Goal: Manage account settings

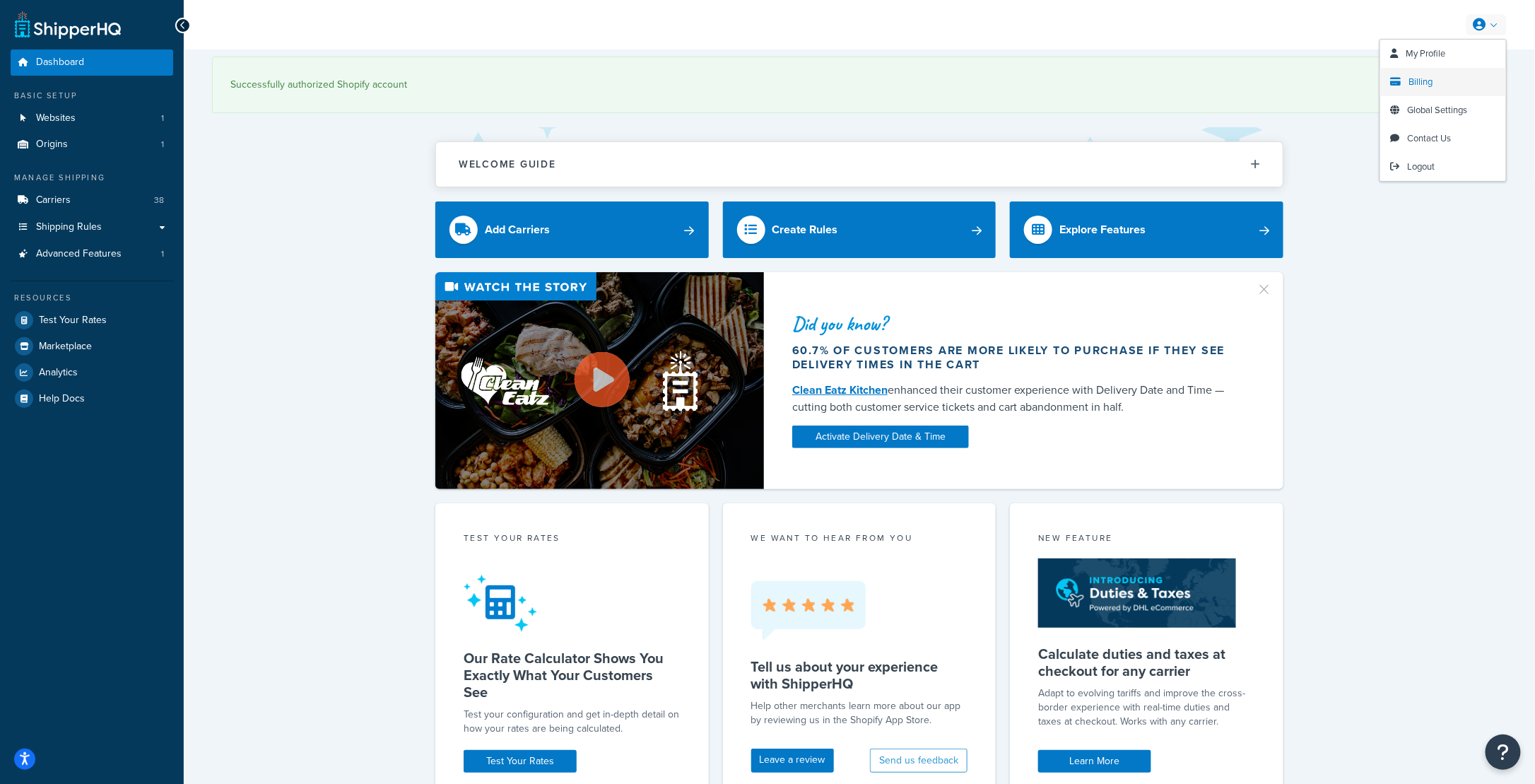
click at [1435, 81] on link "Billing" at bounding box center [1443, 82] width 126 height 29
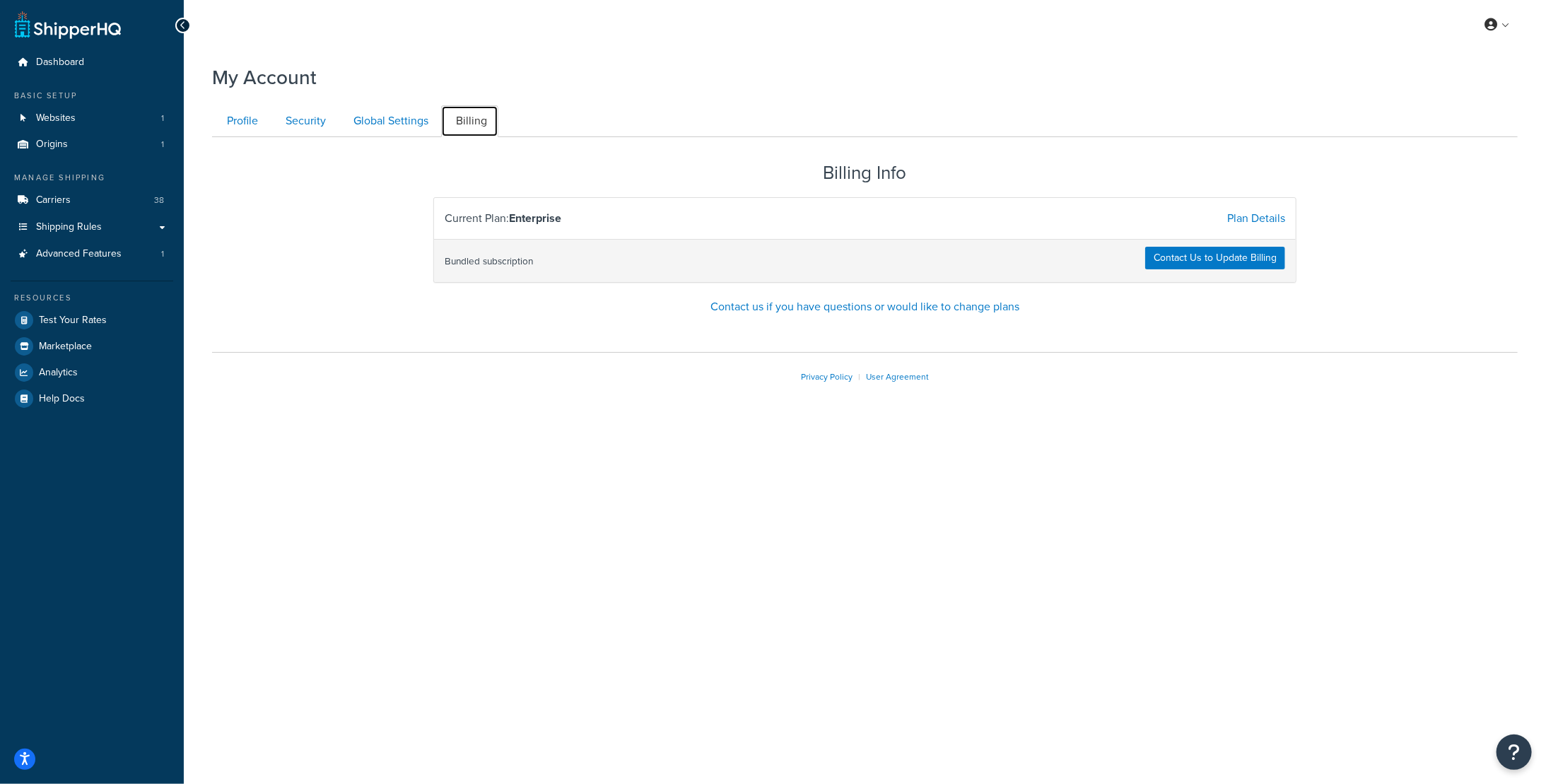
click at [481, 119] on link "Billing" at bounding box center [470, 121] width 57 height 32
click at [219, 126] on link "Profile" at bounding box center [240, 121] width 57 height 32
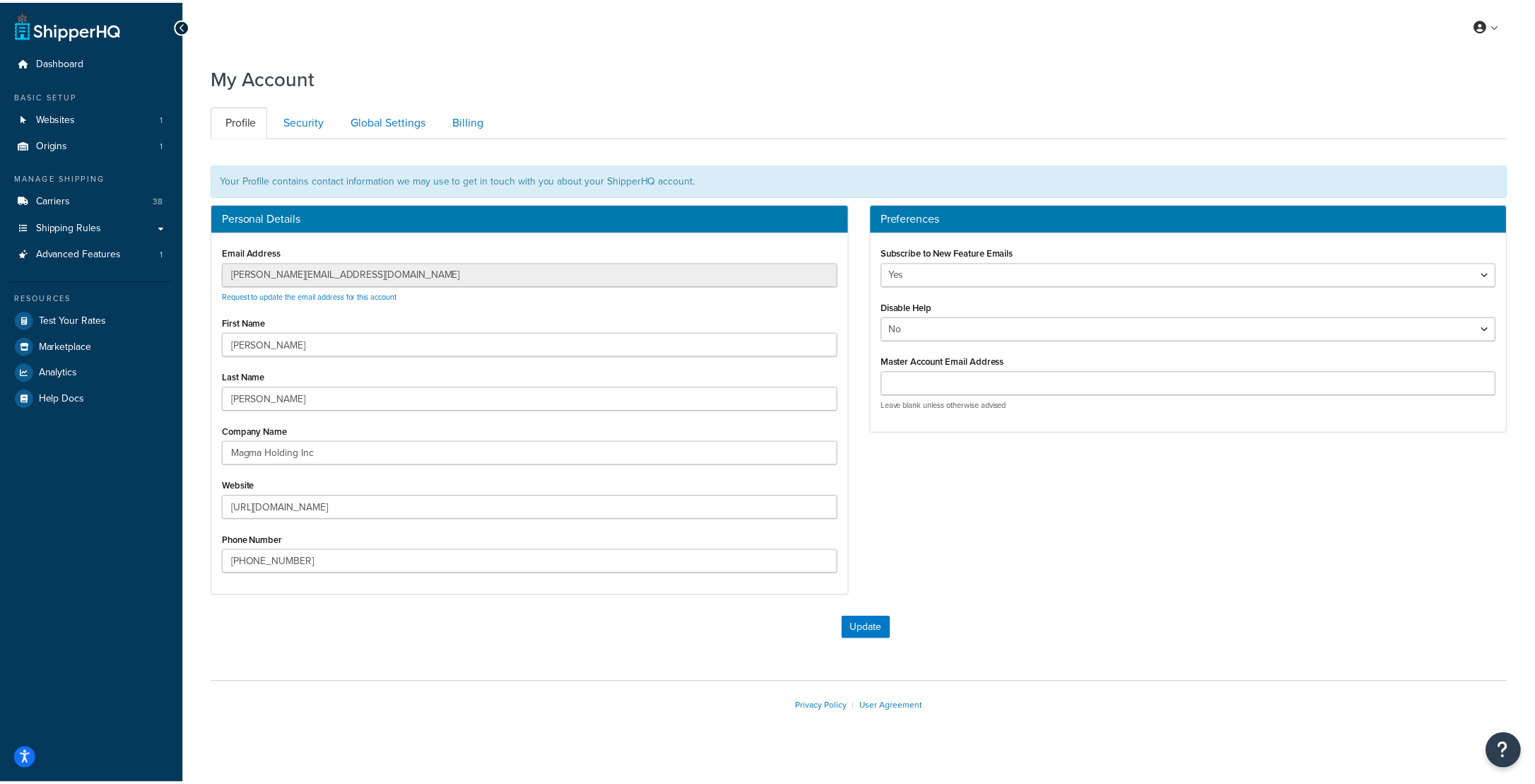
scroll to position [15, 0]
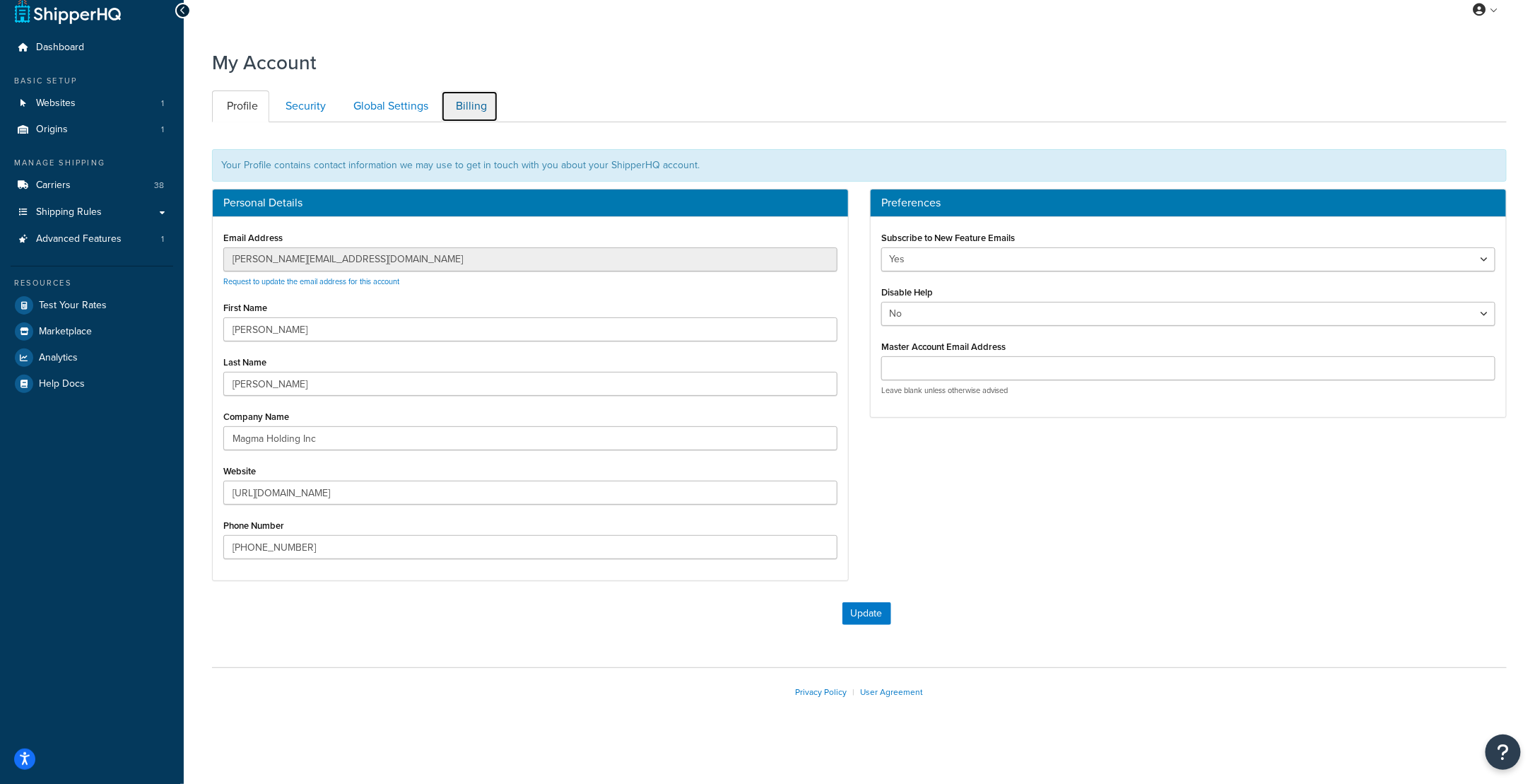
click at [491, 108] on link "Billing" at bounding box center [470, 106] width 57 height 32
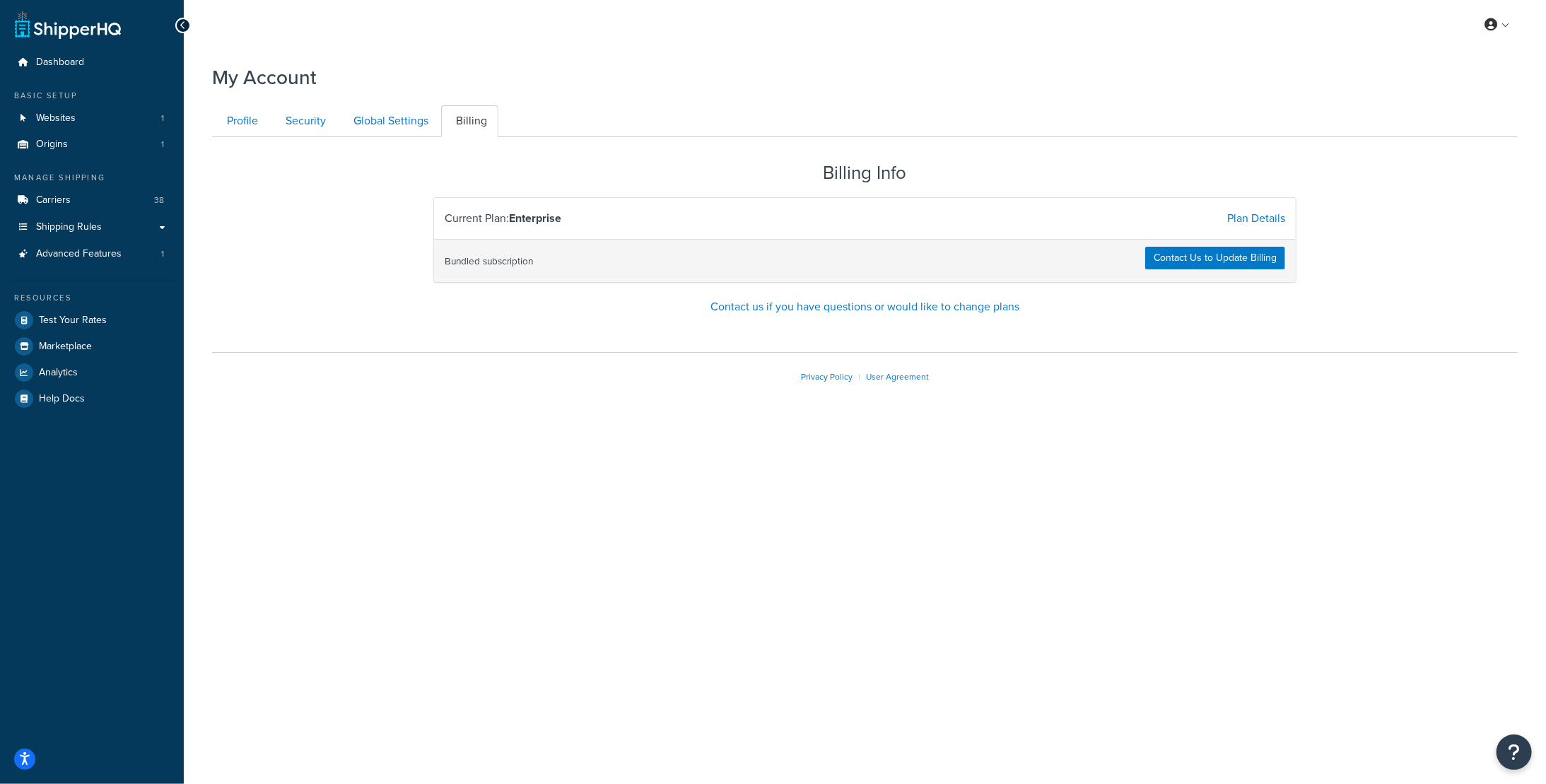
click at [482, 265] on small "Bundled subscription" at bounding box center [489, 261] width 89 height 14
click at [1246, 218] on link "Plan Details" at bounding box center [1255, 218] width 58 height 16
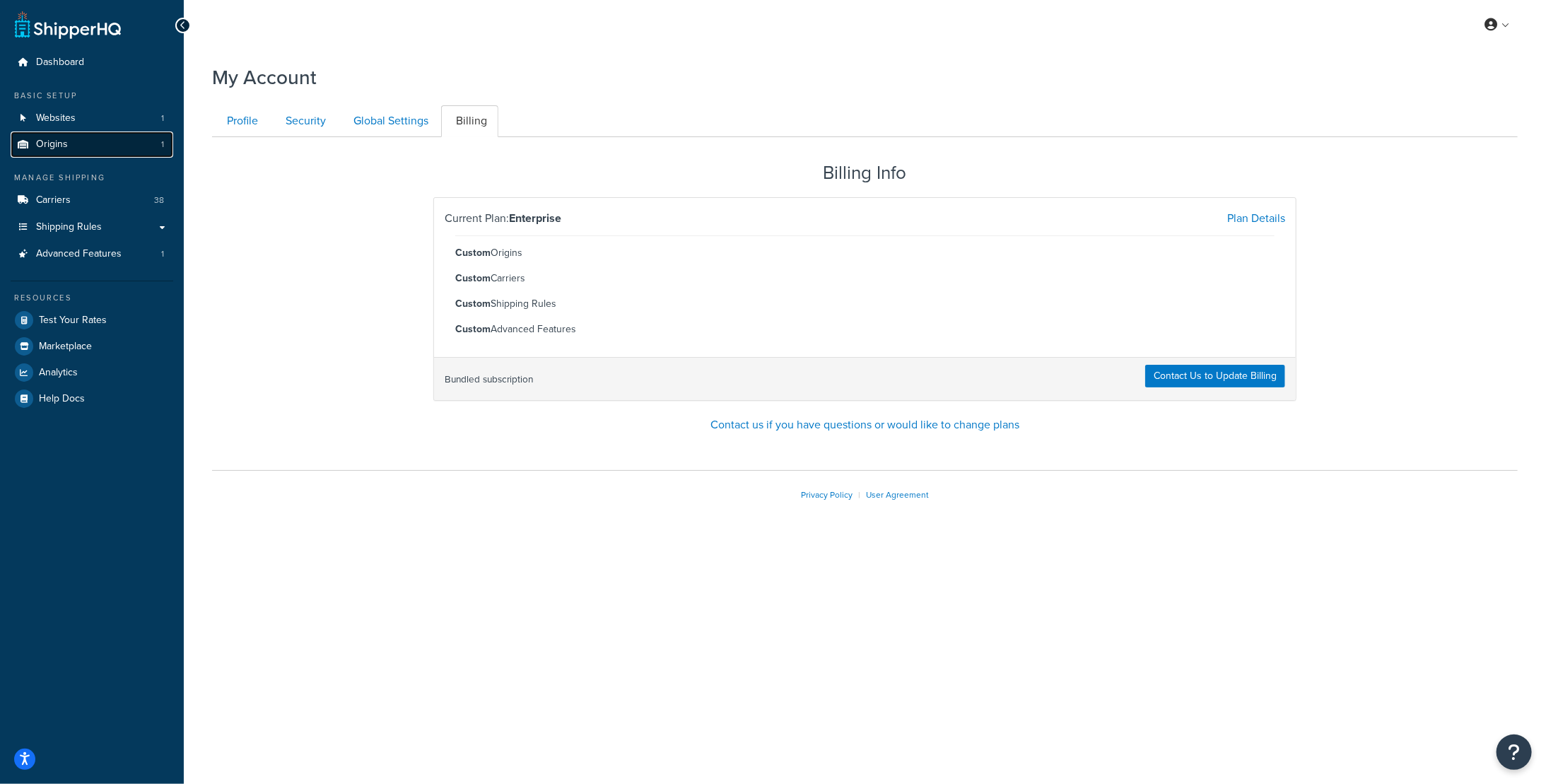
click at [98, 139] on link "Origins 1" at bounding box center [92, 144] width 163 height 27
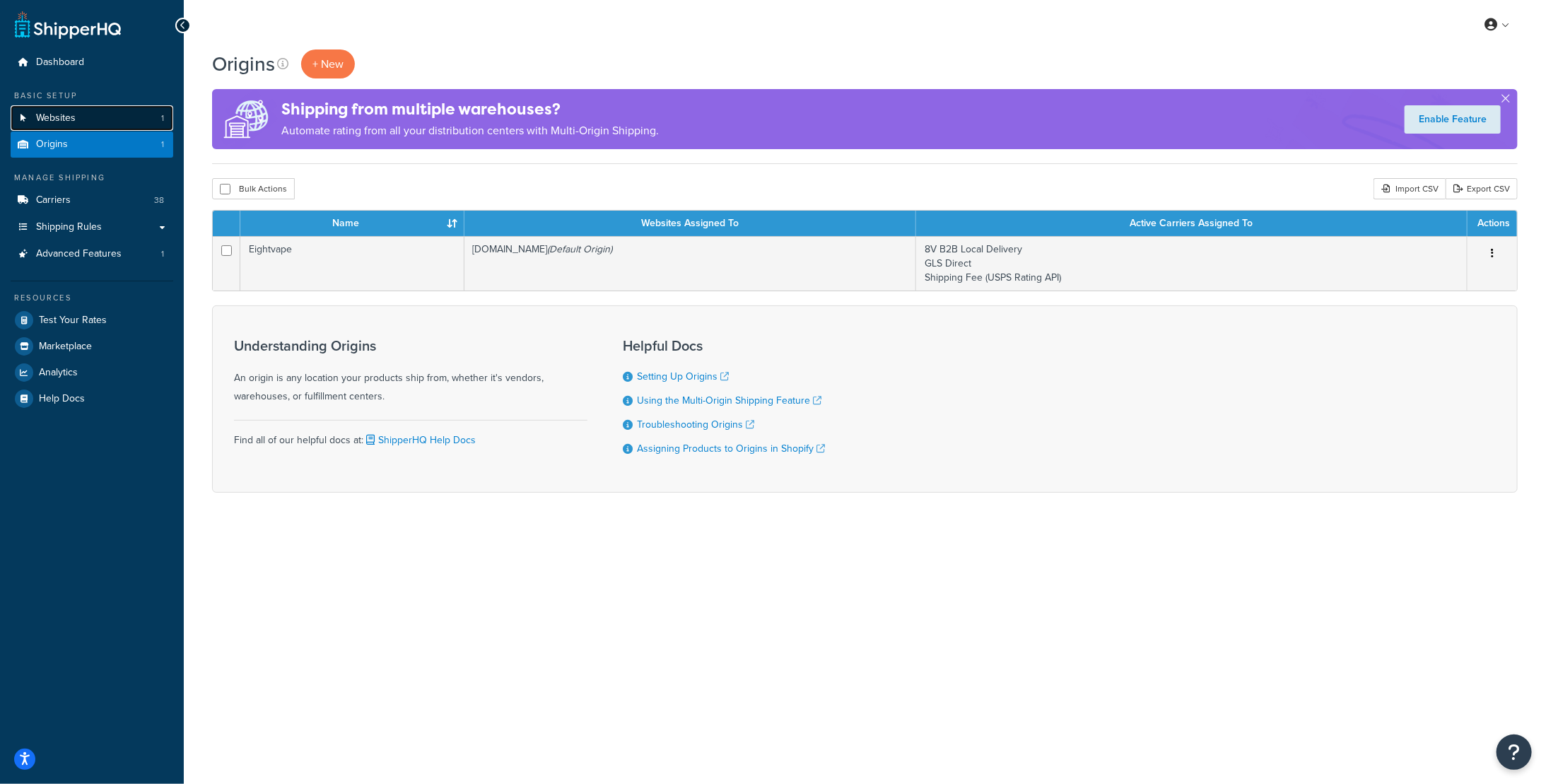
click at [71, 120] on span "Websites" at bounding box center [56, 118] width 39 height 12
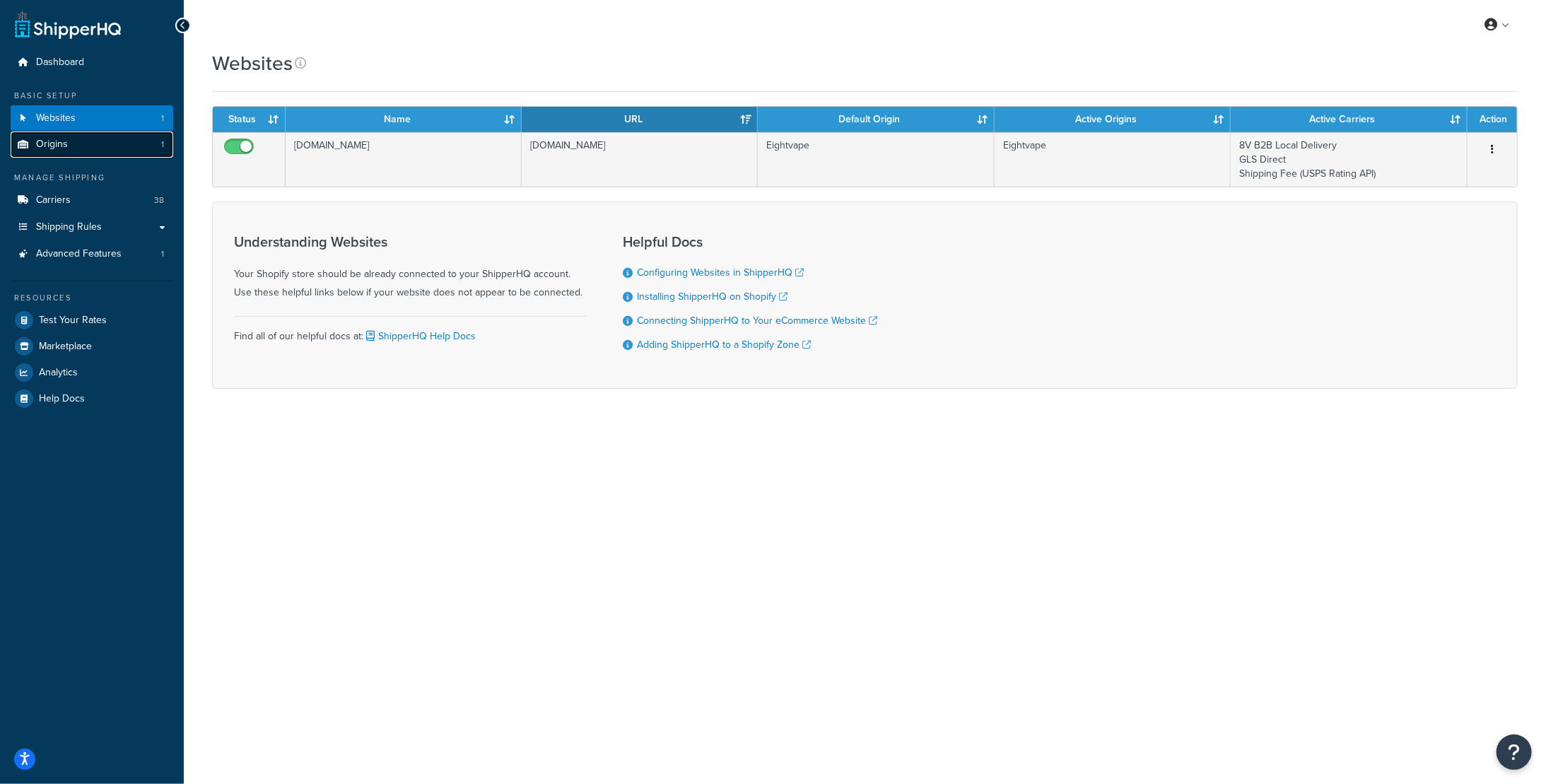
click at [77, 148] on link "Origins 1" at bounding box center [92, 144] width 163 height 27
